Goal: Transaction & Acquisition: Purchase product/service

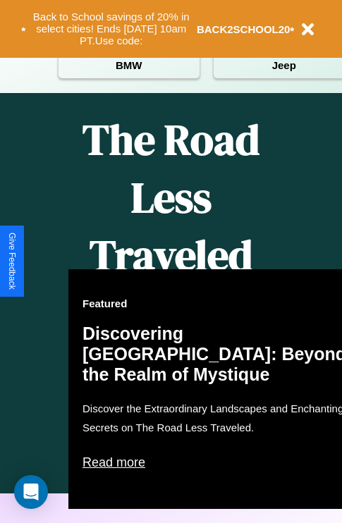
scroll to position [1709, 0]
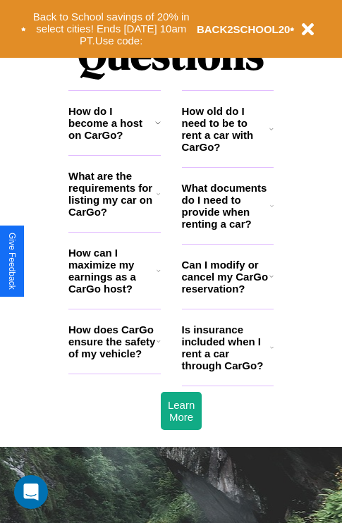
click at [157, 128] on icon at bounding box center [158, 122] width 6 height 11
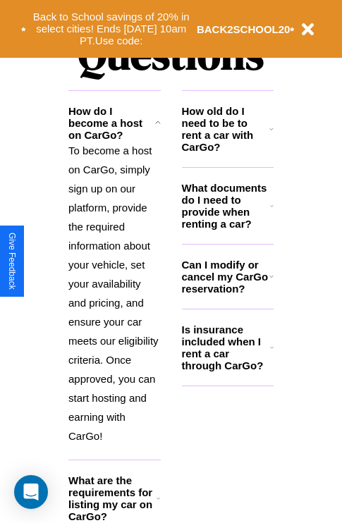
click at [272, 353] on icon at bounding box center [272, 347] width 4 height 11
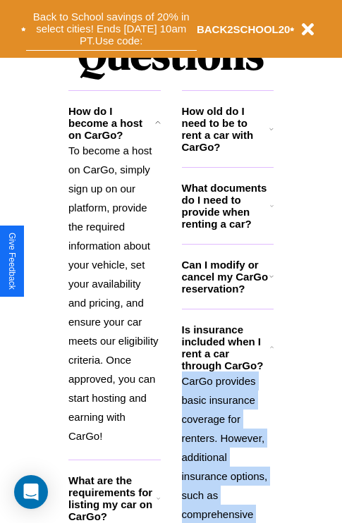
click at [111, 29] on button "Back to School savings of 20% in select cities! Ends 9/1 at 10am PT. Use code:" at bounding box center [111, 29] width 171 height 44
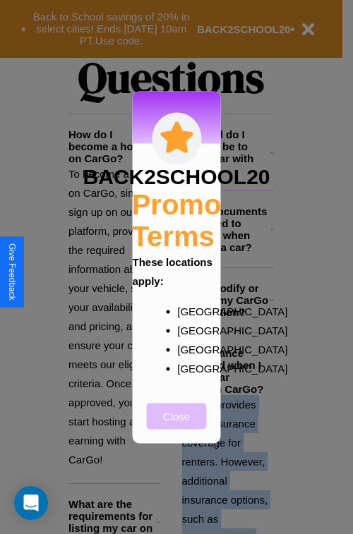
click at [176, 425] on button "Close" at bounding box center [177, 416] width 60 height 26
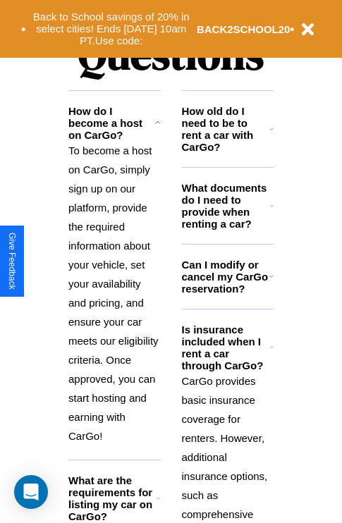
scroll to position [906, 0]
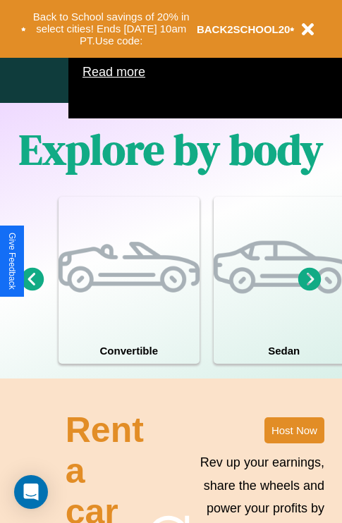
click at [310, 291] on icon at bounding box center [309, 278] width 23 height 23
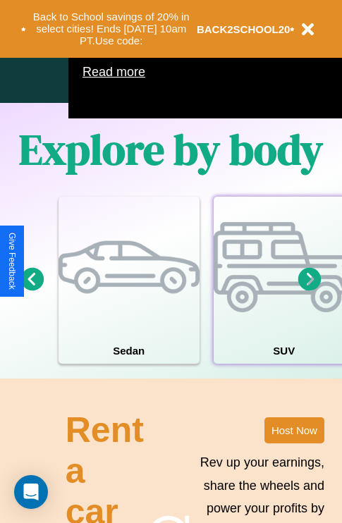
click at [283, 301] on div at bounding box center [284, 267] width 141 height 141
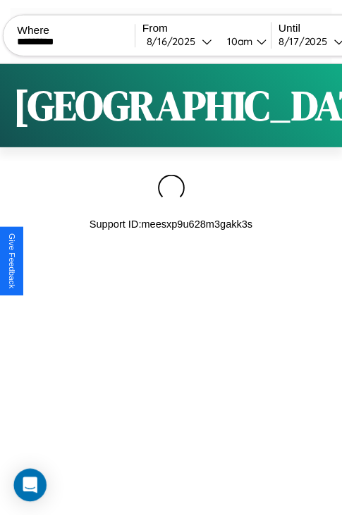
scroll to position [0, 119]
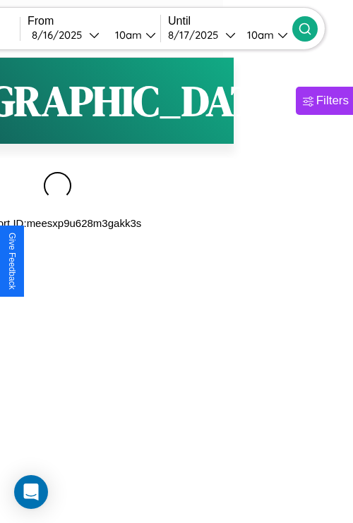
type input "*********"
click at [312, 28] on icon at bounding box center [305, 29] width 14 height 14
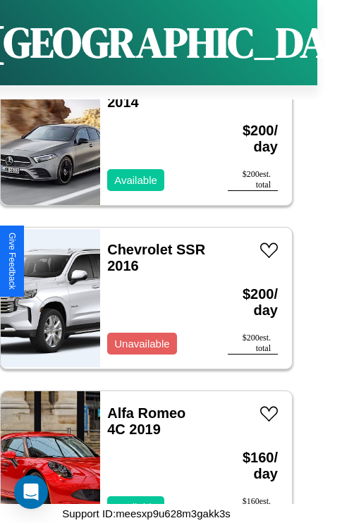
scroll to position [12979, 0]
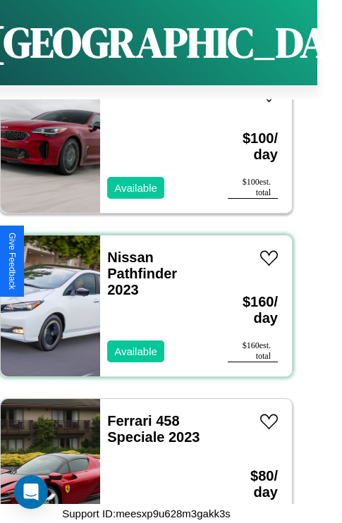
click at [141, 298] on div "Nissan Pathfinder 2023 Available" at bounding box center [157, 306] width 114 height 141
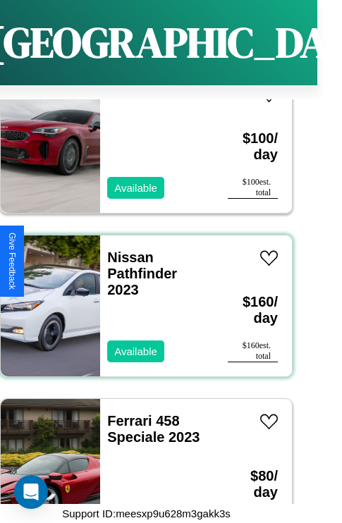
click at [141, 298] on div "Nissan Pathfinder 2023 Available" at bounding box center [157, 306] width 114 height 141
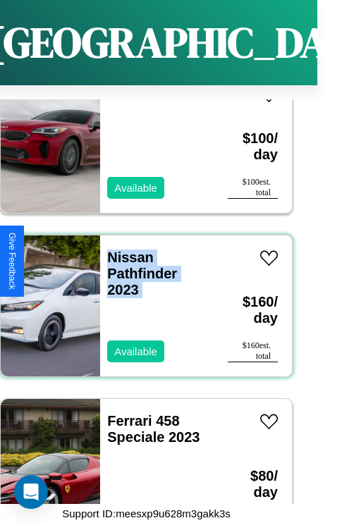
click at [141, 298] on div "Nissan Pathfinder 2023 Available" at bounding box center [157, 306] width 114 height 141
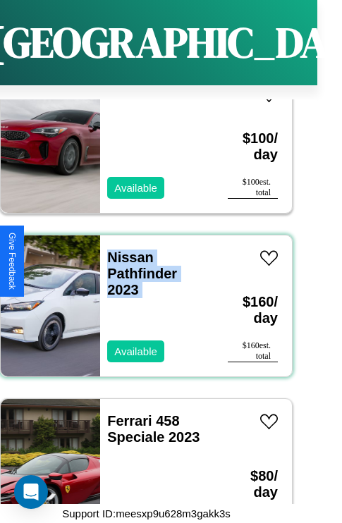
click at [141, 298] on div "Nissan Pathfinder 2023 Available" at bounding box center [157, 306] width 114 height 141
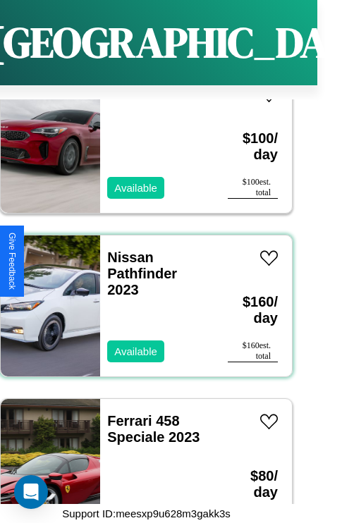
click at [141, 298] on div "Nissan Pathfinder 2023 Available" at bounding box center [157, 306] width 114 height 141
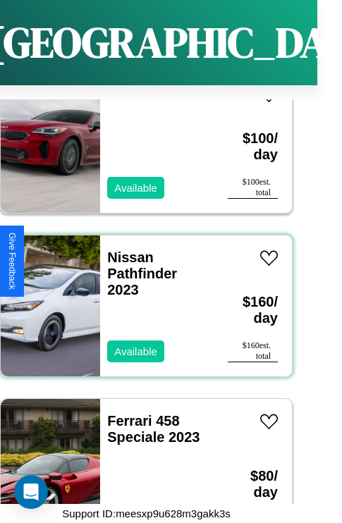
click at [141, 298] on div "Nissan Pathfinder 2023 Available" at bounding box center [157, 306] width 114 height 141
click at [126, 250] on link "Nissan Pathfinder 2023" at bounding box center [142, 274] width 70 height 48
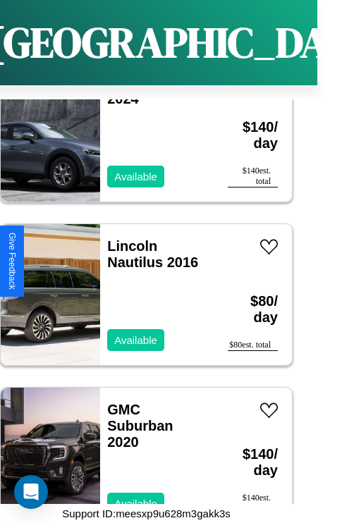
scroll to position [2344, 0]
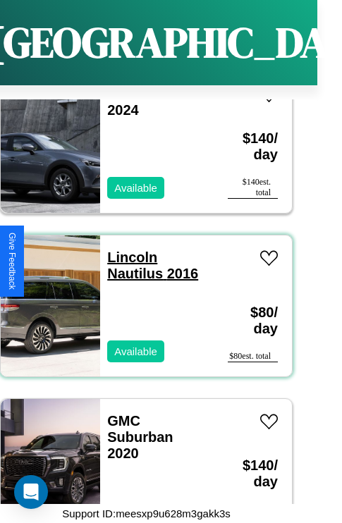
click at [128, 250] on link "Lincoln Nautilus 2016" at bounding box center [152, 266] width 91 height 32
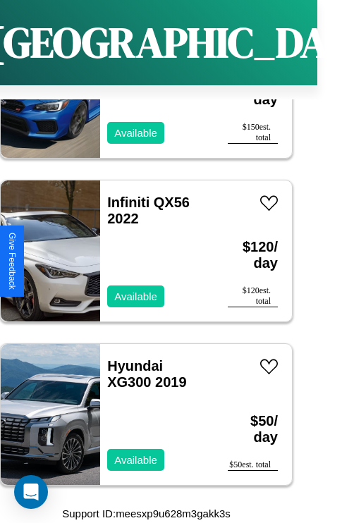
scroll to position [21160, 0]
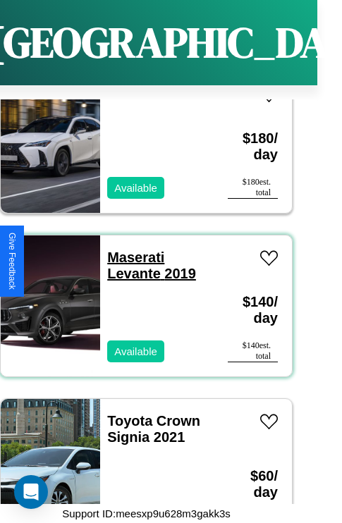
click at [131, 250] on link "Maserati Levante 2019" at bounding box center [151, 266] width 89 height 32
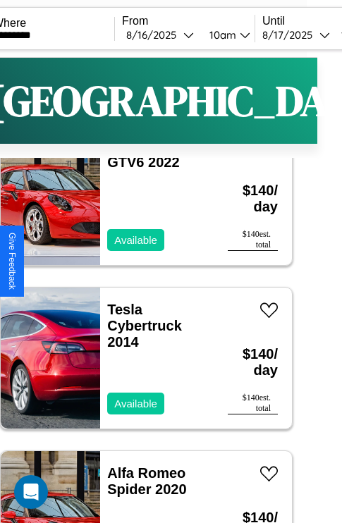
scroll to position [0, 0]
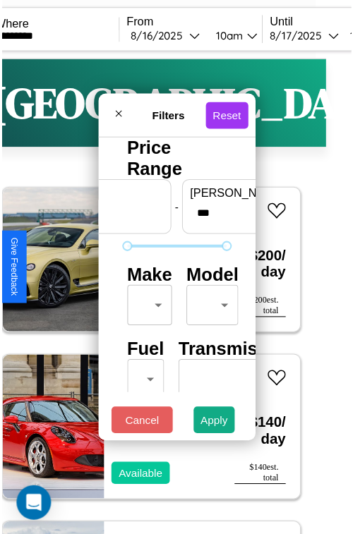
scroll to position [42, 0]
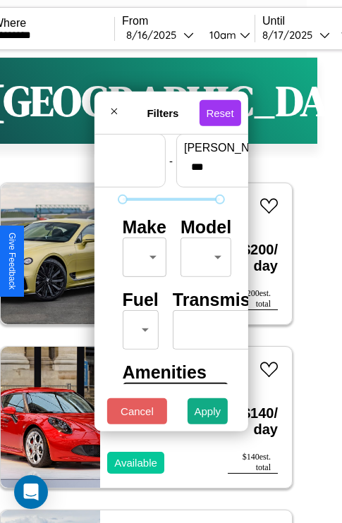
click at [142, 254] on body "CarGo Where ********* From 8 / 16 / 2025 10am Until 8 / 17 / 2025 10am Become a…" at bounding box center [146, 291] width 342 height 582
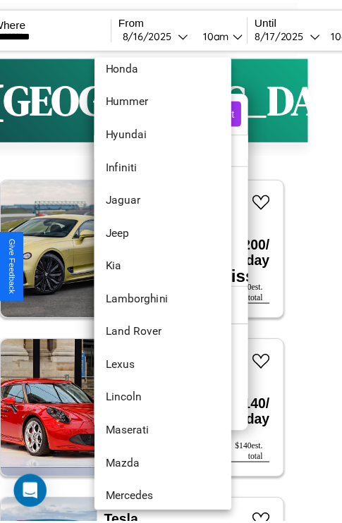
scroll to position [568, 0]
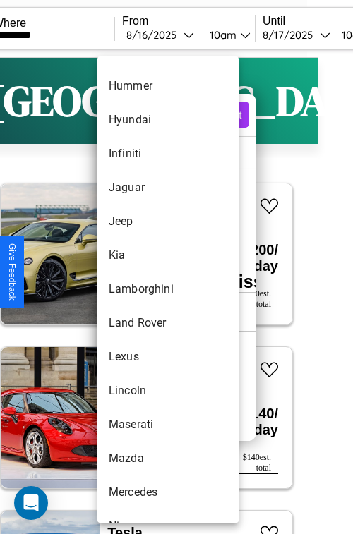
click at [141, 289] on li "Lamborghini" at bounding box center [167, 289] width 141 height 34
type input "**********"
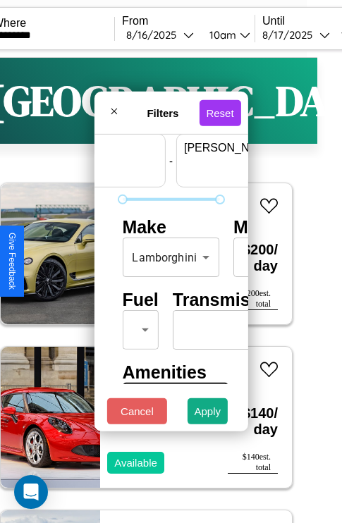
scroll to position [42, 87]
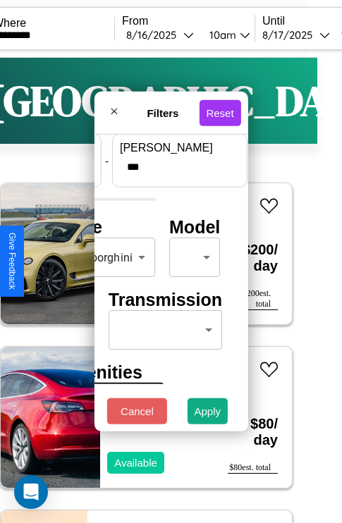
type input "***"
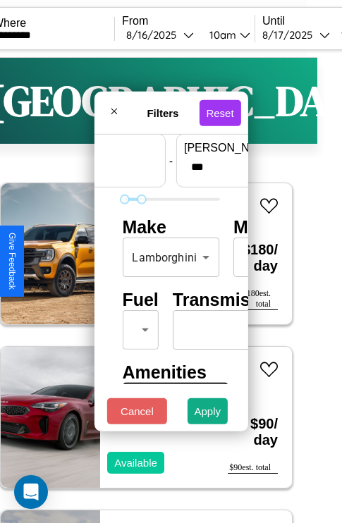
scroll to position [114, 44]
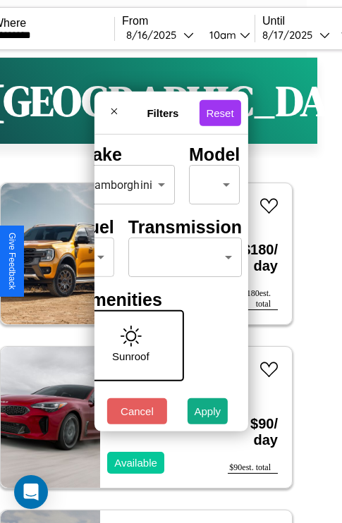
type input "**"
click at [182, 254] on body "CarGo Where ********* From 8 / 16 / 2025 10am Until 8 / 17 / 2025 10am Become a…" at bounding box center [146, 291] width 342 height 582
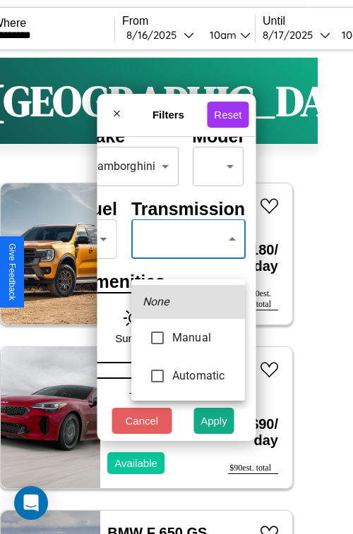
type input "*********"
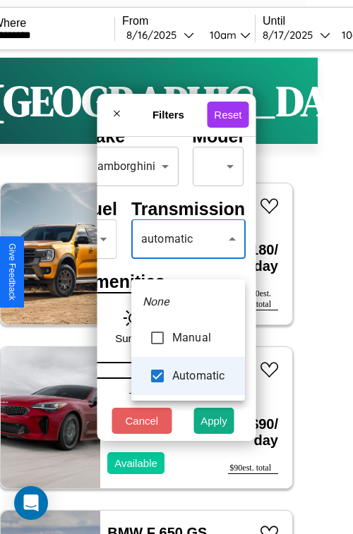
click at [188, 260] on div at bounding box center [176, 267] width 353 height 534
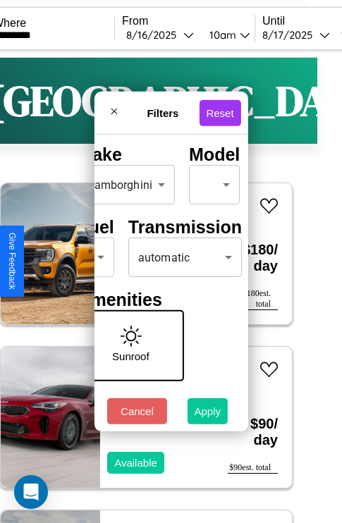
click at [208, 415] on button "Apply" at bounding box center [208, 411] width 41 height 26
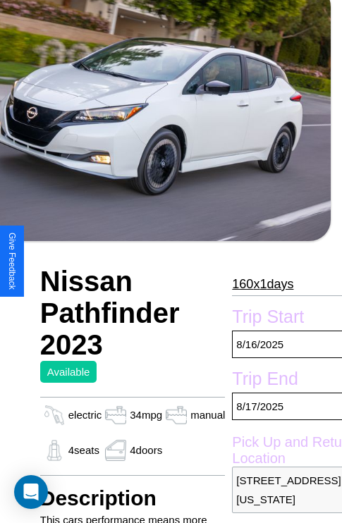
scroll to position [351, 56]
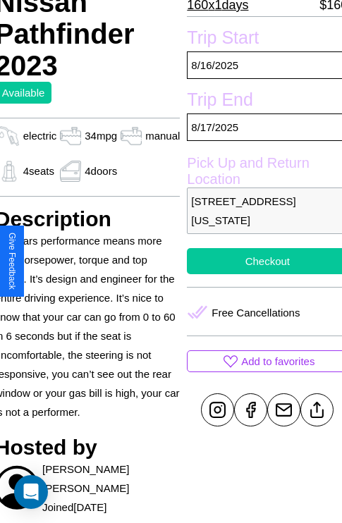
click at [262, 261] on button "Checkout" at bounding box center [267, 261] width 161 height 26
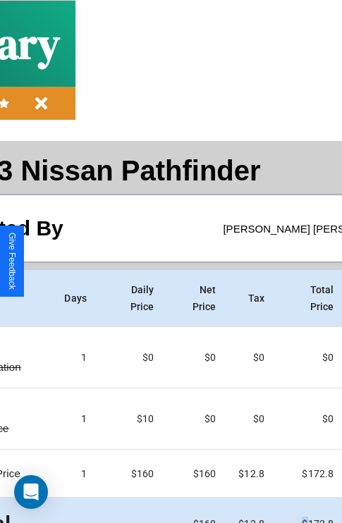
scroll to position [75, 162]
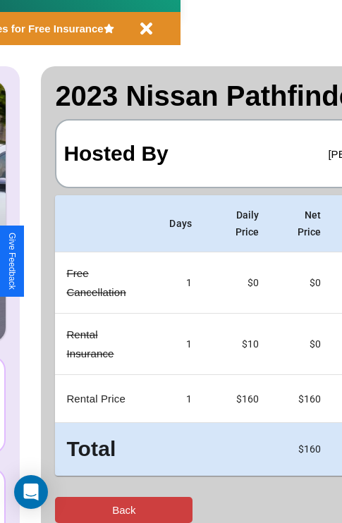
click at [68, 510] on button "Back" at bounding box center [124, 510] width 138 height 26
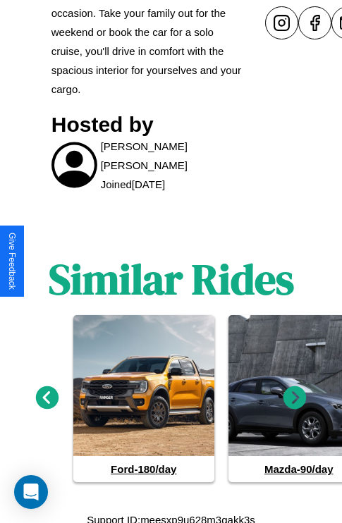
scroll to position [743, 0]
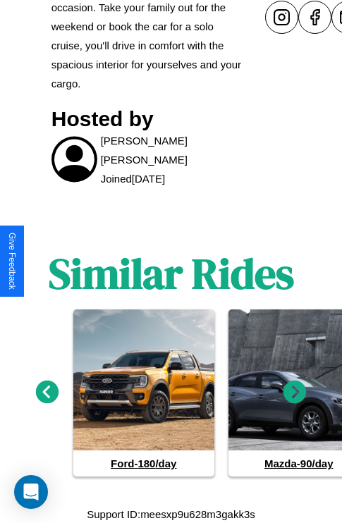
click at [295, 392] on icon at bounding box center [295, 391] width 23 height 23
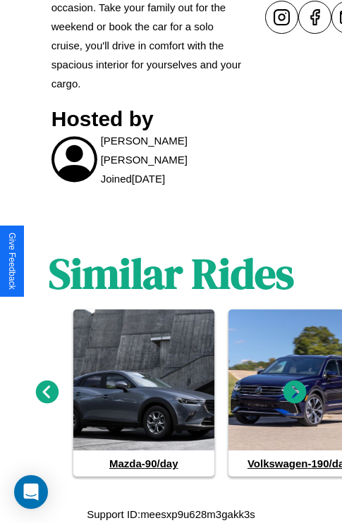
click at [295, 392] on icon at bounding box center [295, 391] width 23 height 23
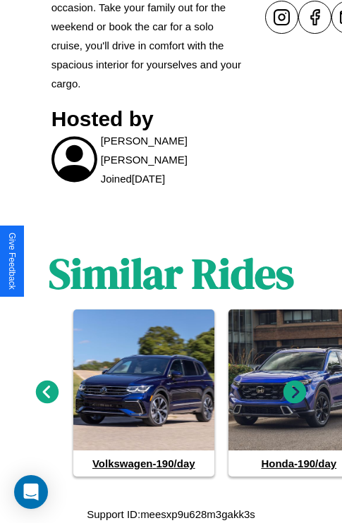
click at [295, 392] on icon at bounding box center [295, 391] width 23 height 23
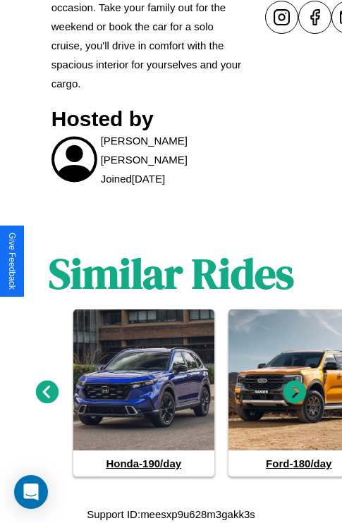
scroll to position [499, 50]
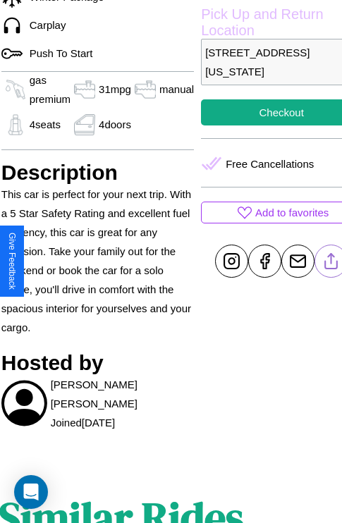
click at [331, 261] on line at bounding box center [331, 259] width 0 height 10
